Goal: Information Seeking & Learning: Check status

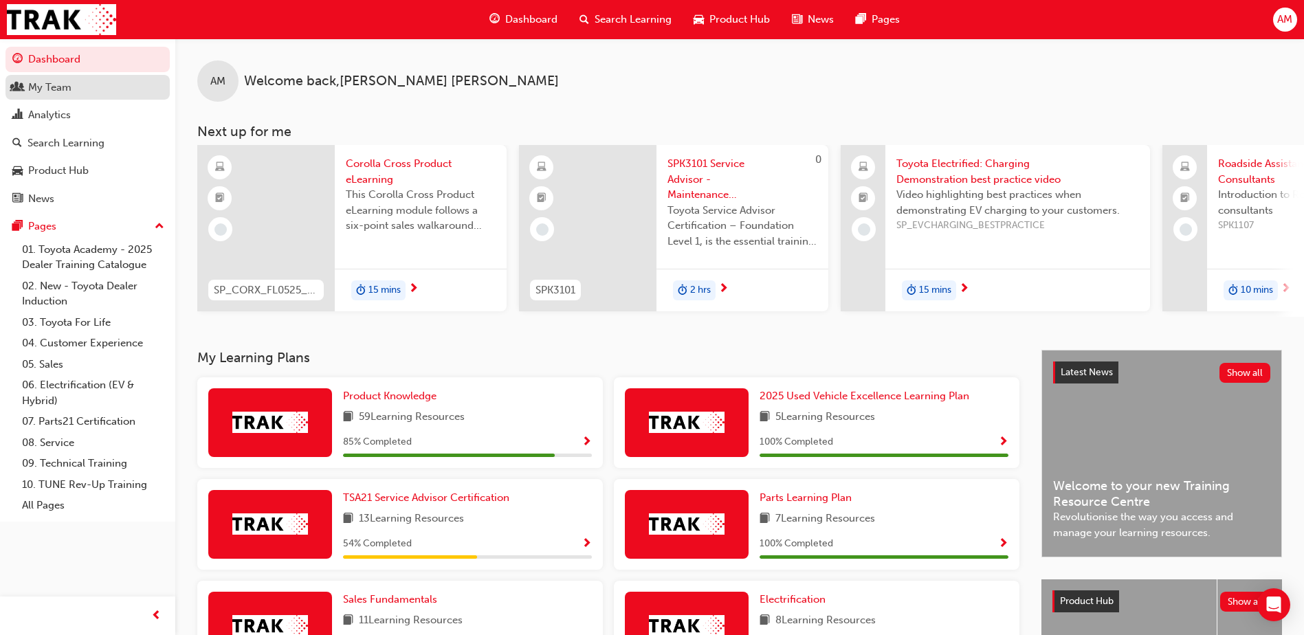
drag, startPoint x: 0, startPoint y: 0, endPoint x: 85, endPoint y: 91, distance: 125.0
click at [85, 91] on div "My Team" at bounding box center [87, 87] width 151 height 17
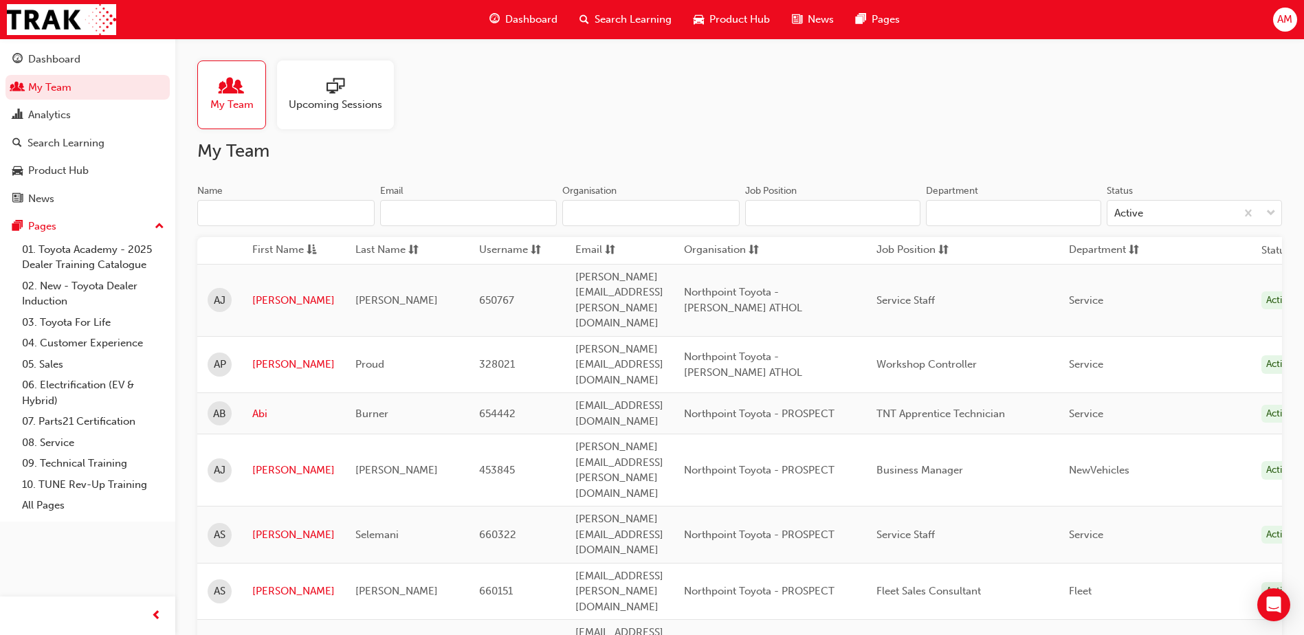
click at [261, 216] on input "Name" at bounding box center [285, 213] width 177 height 26
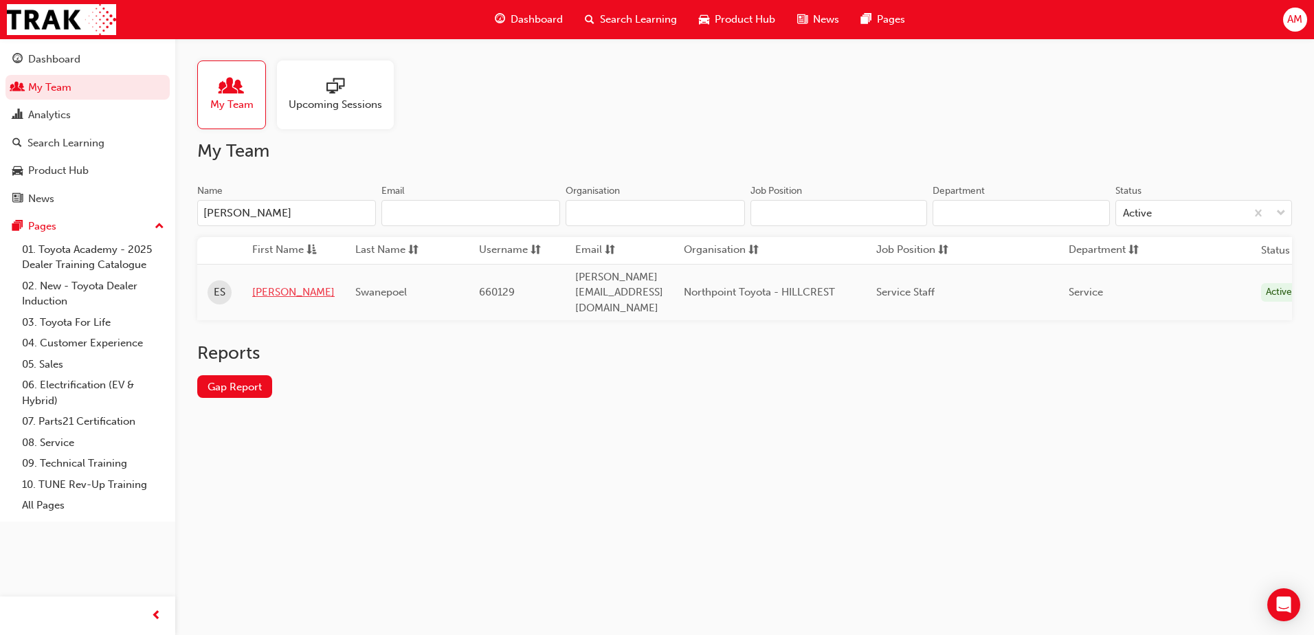
type input "[PERSON_NAME]"
click at [269, 285] on link "[PERSON_NAME]" at bounding box center [293, 293] width 82 height 16
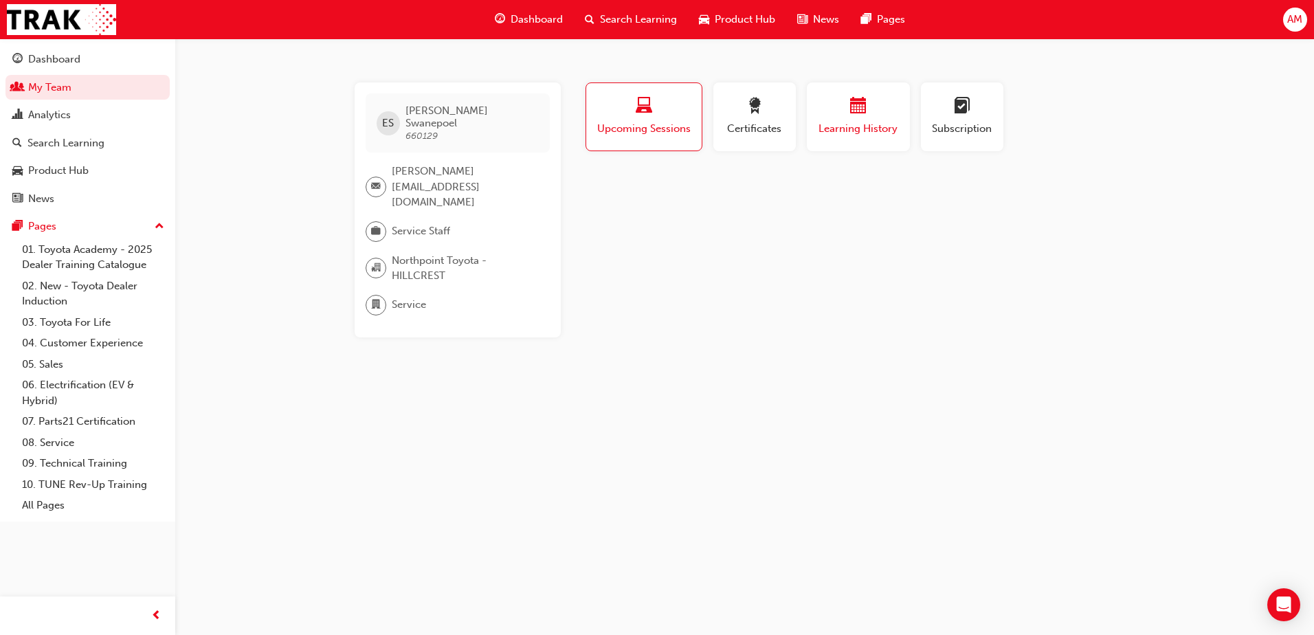
click at [885, 119] on div "Learning History" at bounding box center [858, 117] width 82 height 39
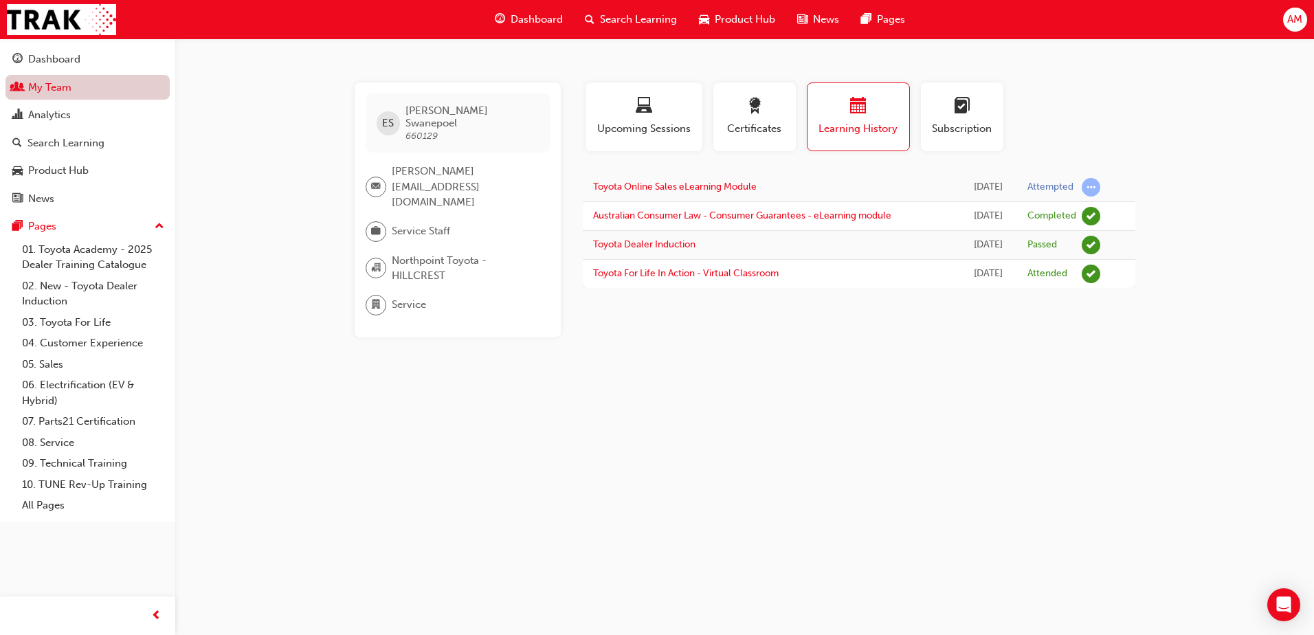
click at [52, 88] on link "My Team" at bounding box center [87, 87] width 164 height 25
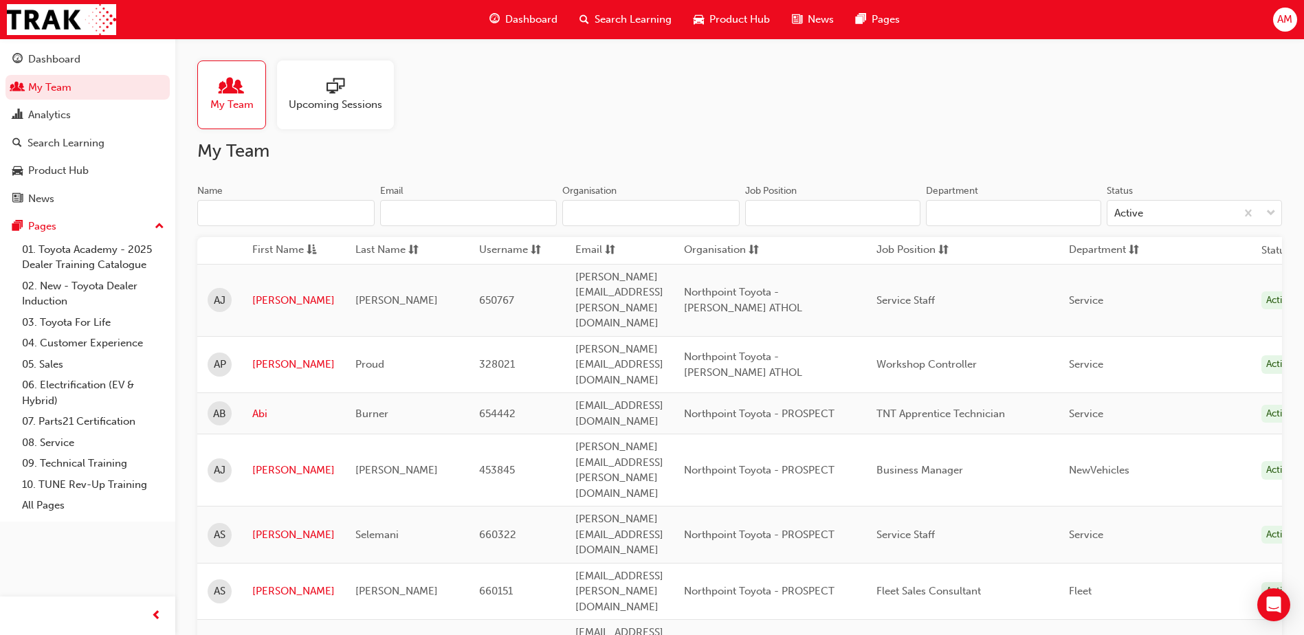
click at [263, 214] on input "Name" at bounding box center [285, 213] width 177 height 26
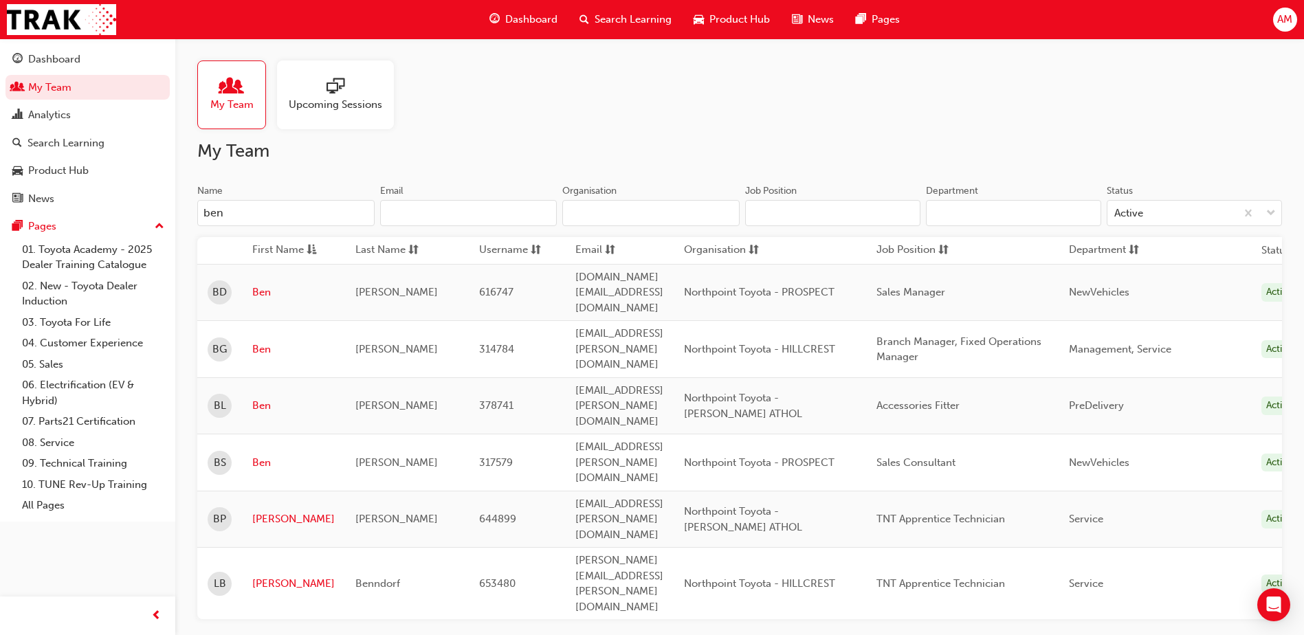
type input "ben"
click at [267, 455] on link "Ben" at bounding box center [293, 463] width 82 height 16
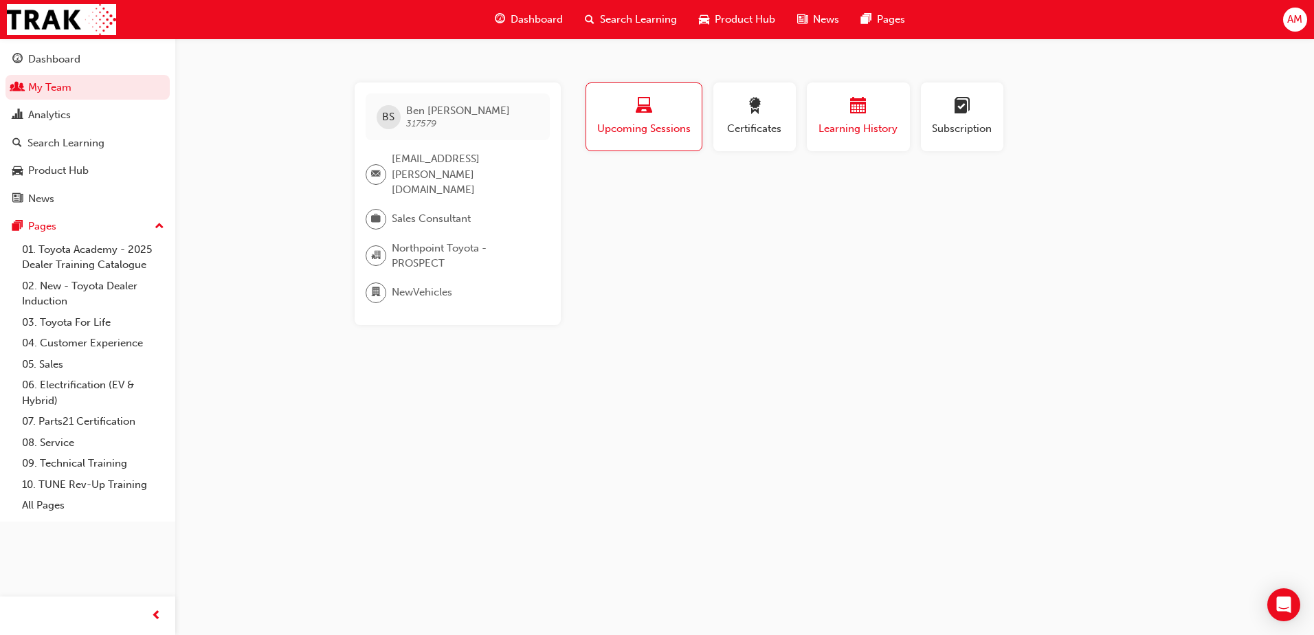
click at [843, 124] on span "Learning History" at bounding box center [858, 129] width 82 height 16
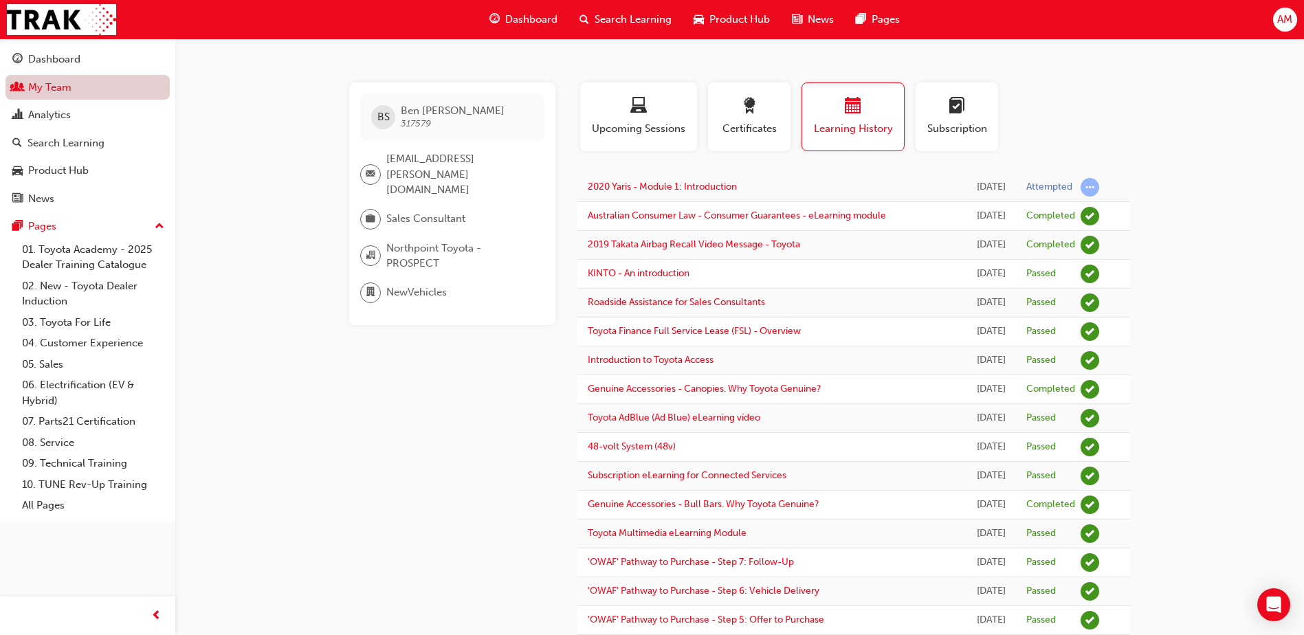
click at [63, 95] on link "My Team" at bounding box center [87, 87] width 164 height 25
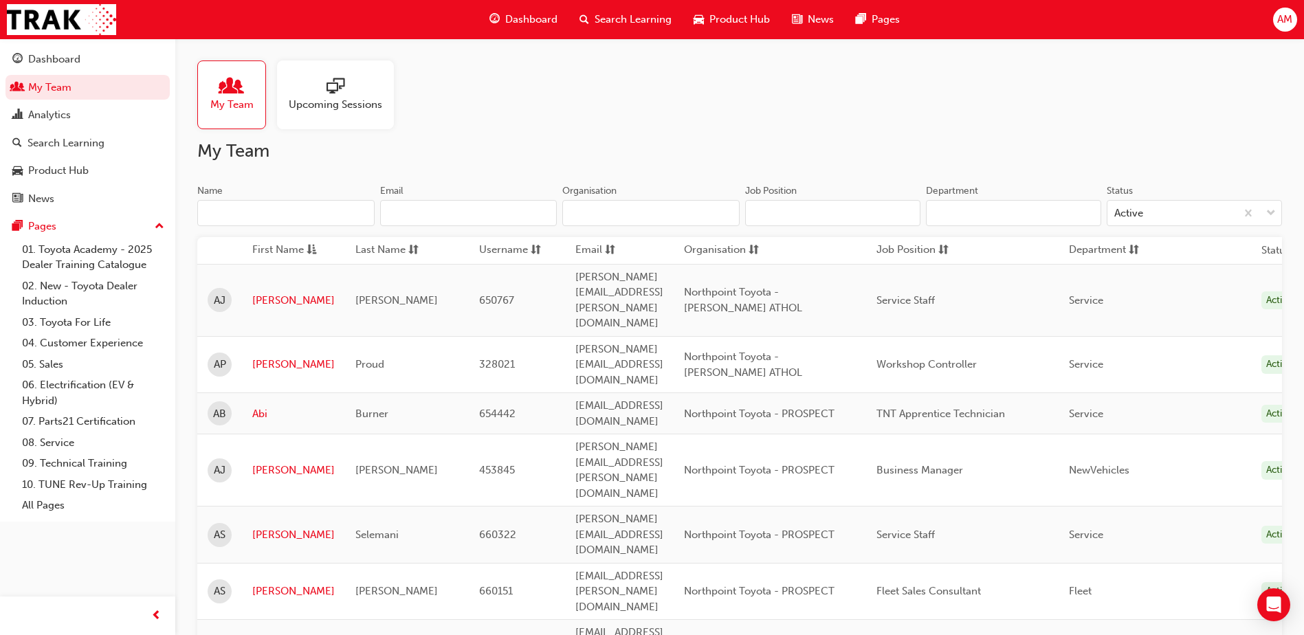
click at [254, 224] on input "Name" at bounding box center [285, 213] width 177 height 26
click at [254, 214] on input "Name" at bounding box center [285, 213] width 177 height 26
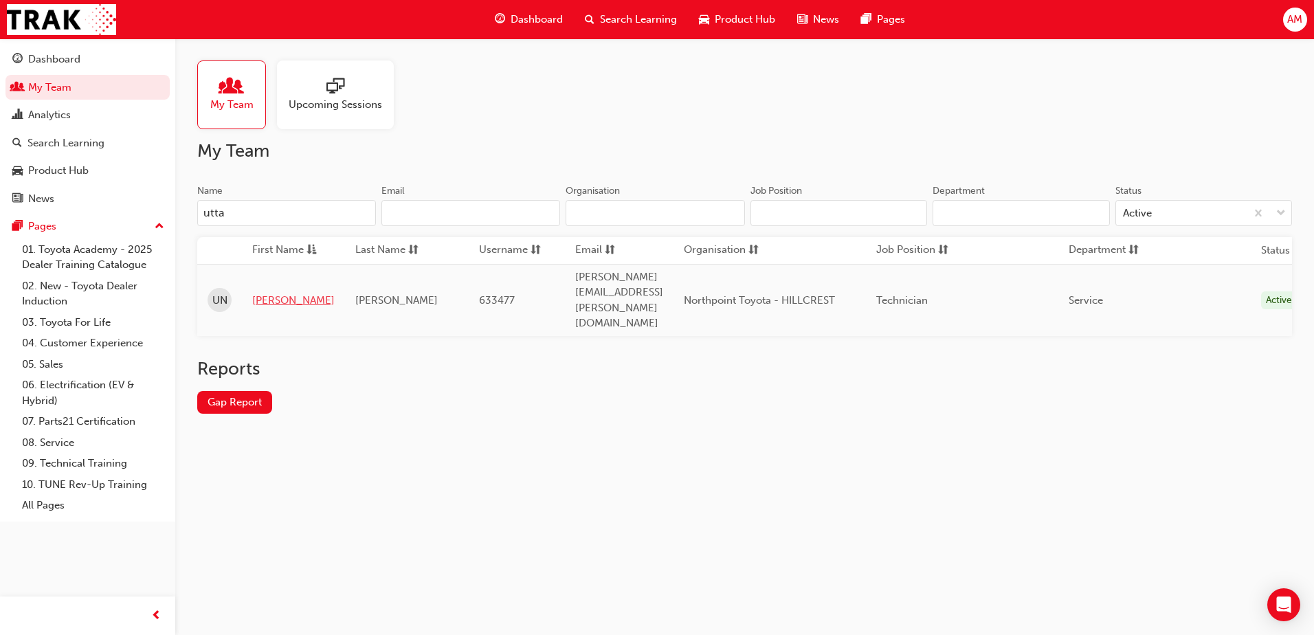
type input "utta"
click at [276, 293] on link "[PERSON_NAME]" at bounding box center [293, 301] width 82 height 16
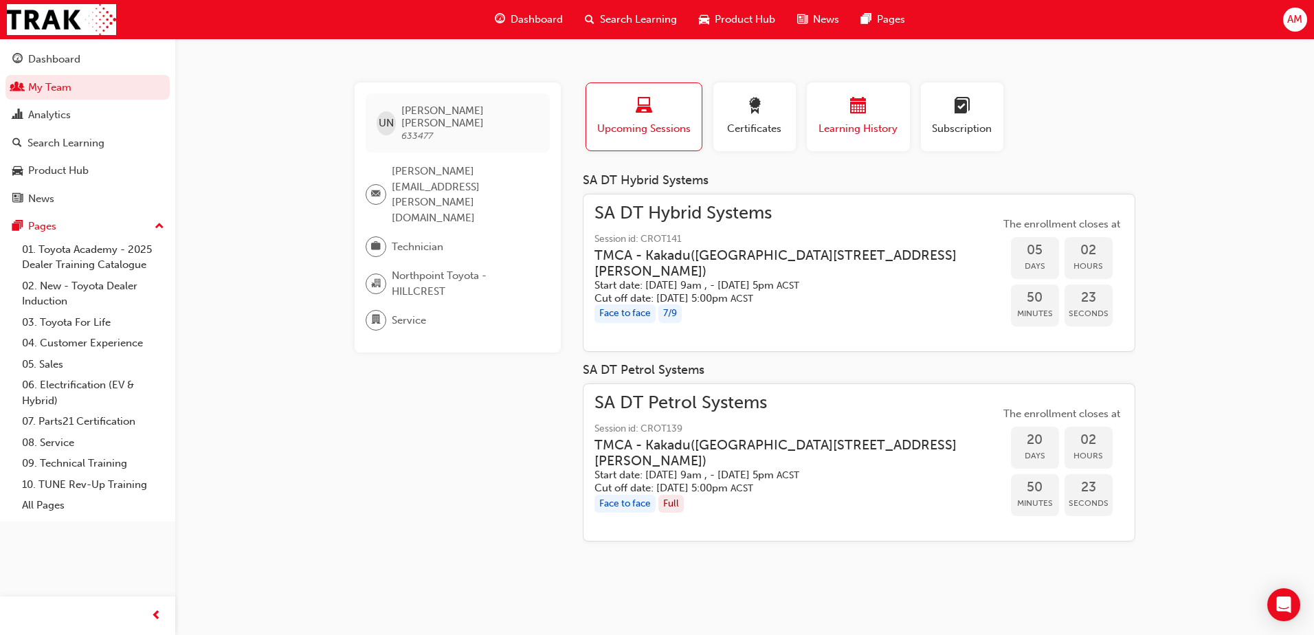
click at [880, 115] on div "button" at bounding box center [858, 108] width 82 height 21
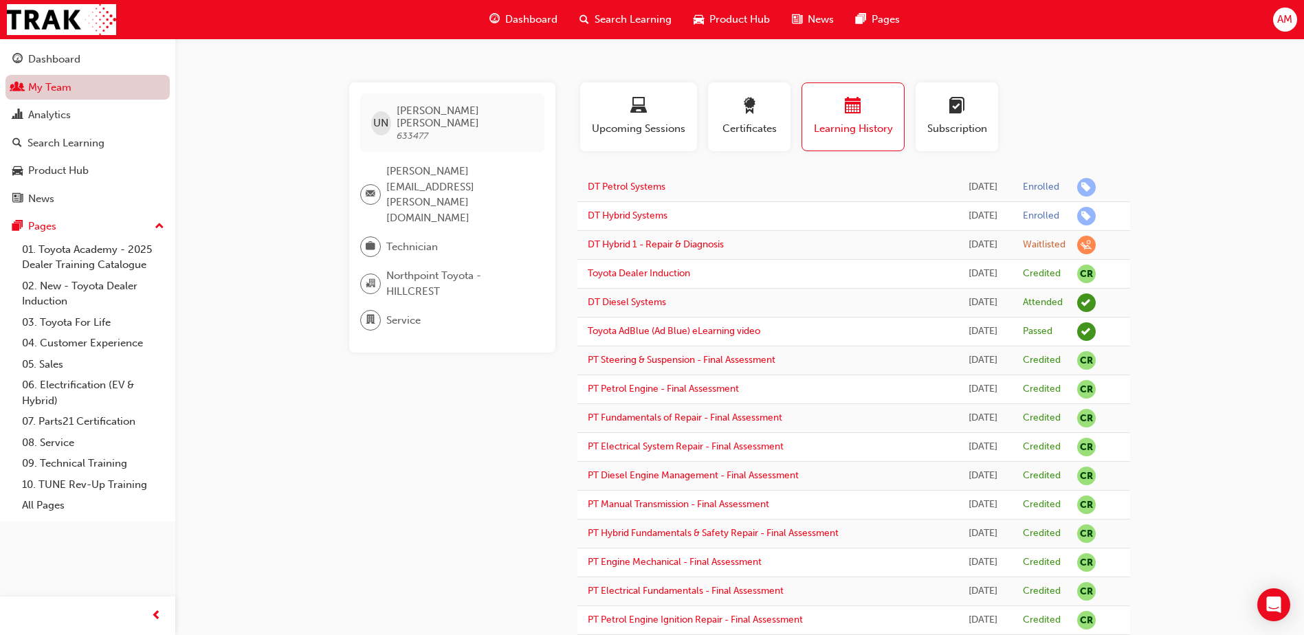
click at [53, 83] on link "My Team" at bounding box center [87, 87] width 164 height 25
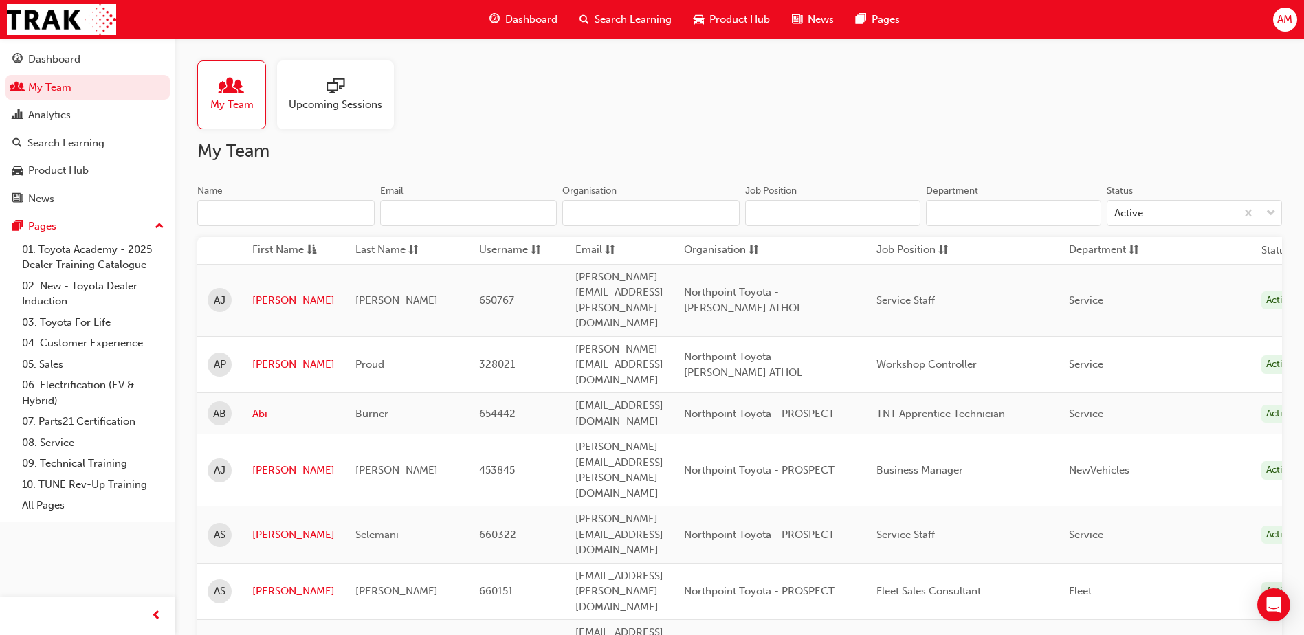
click at [304, 219] on input "Name" at bounding box center [285, 213] width 177 height 26
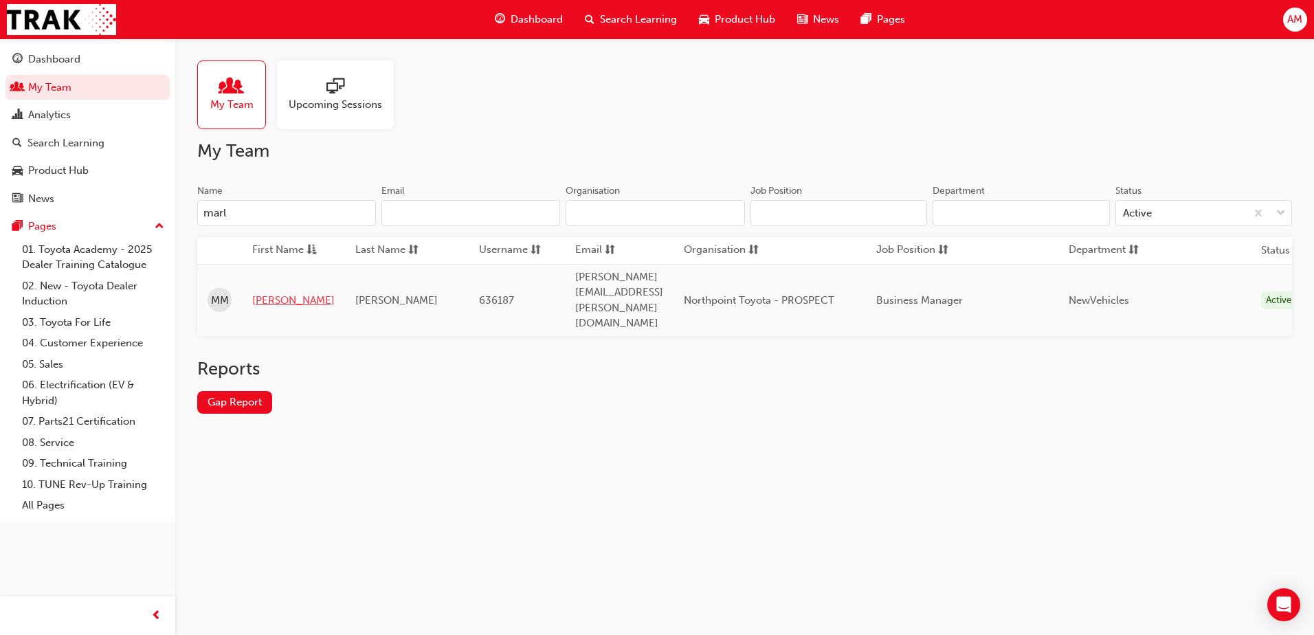
type input "marl"
click at [274, 293] on link "[PERSON_NAME]" at bounding box center [293, 301] width 82 height 16
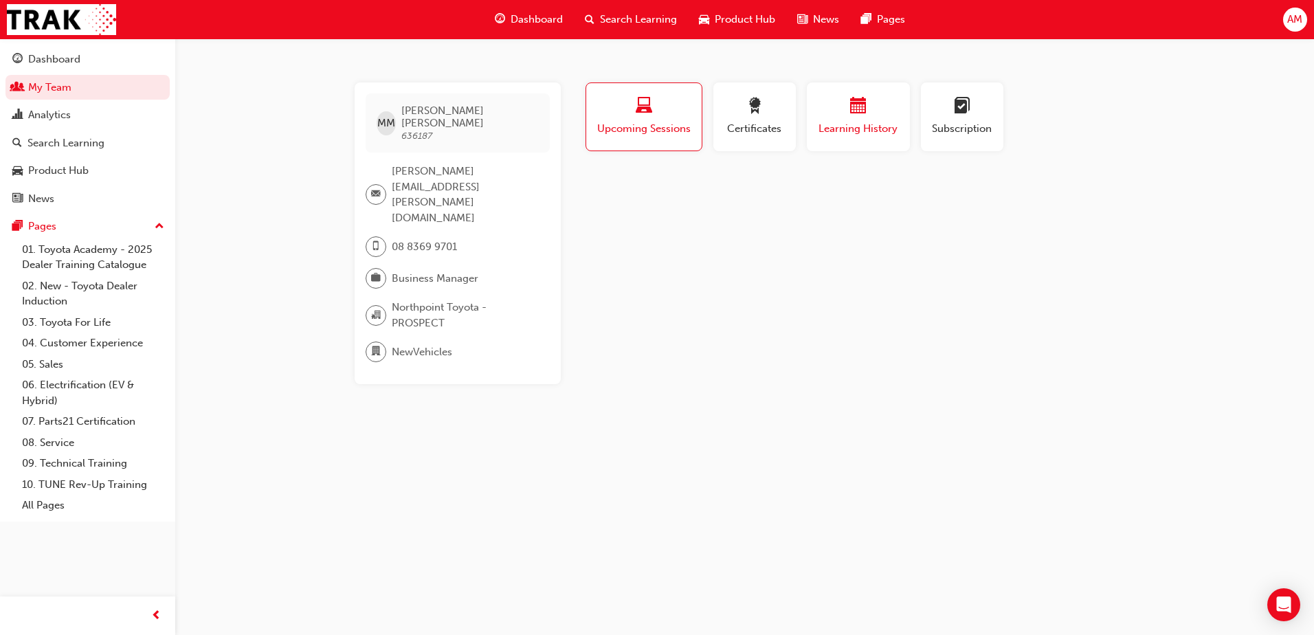
click at [827, 103] on div "button" at bounding box center [858, 108] width 82 height 21
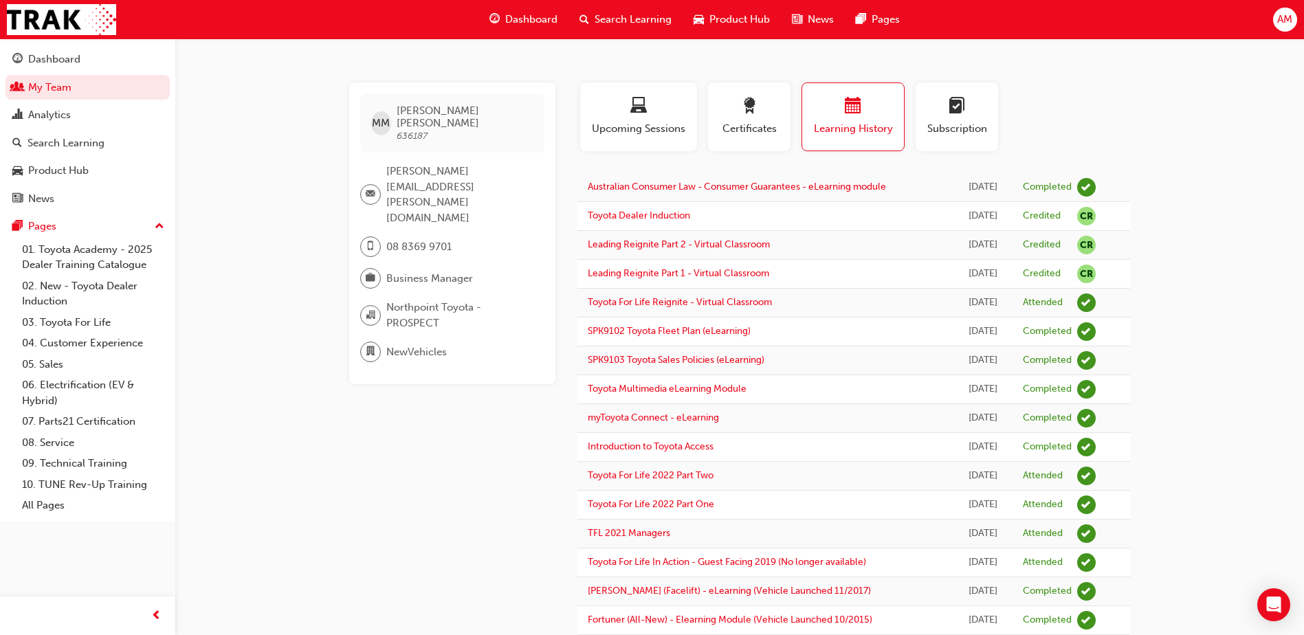
click at [53, 72] on button "Dashboard My Team Analytics Search Learning Product Hub News Pages" at bounding box center [87, 129] width 164 height 170
click at [53, 63] on div "Dashboard" at bounding box center [54, 60] width 52 height 16
